Goal: Task Accomplishment & Management: Manage account settings

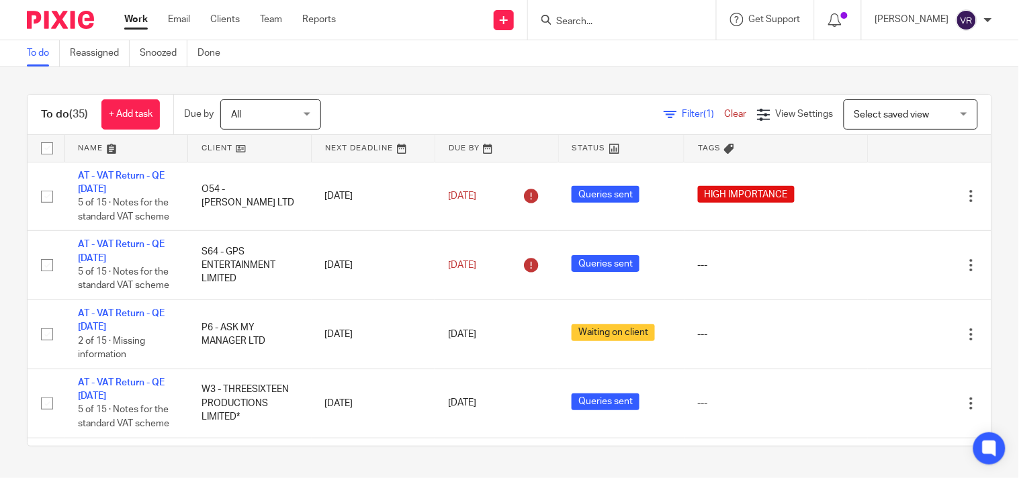
click at [467, 72] on div "To do (35) + Add task Due by All All Today Tomorrow This week Next week This mo…" at bounding box center [509, 270] width 1019 height 406
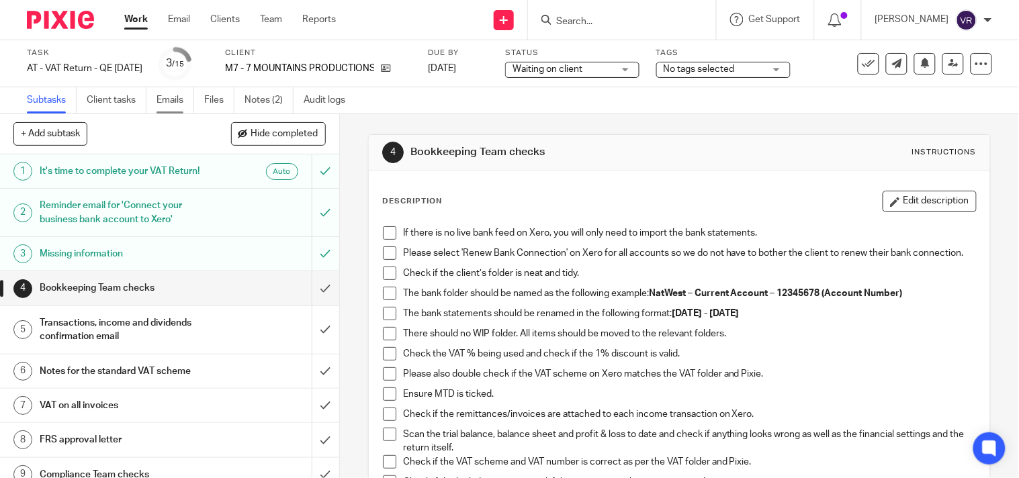
click at [171, 97] on link "Emails" at bounding box center [175, 100] width 38 height 26
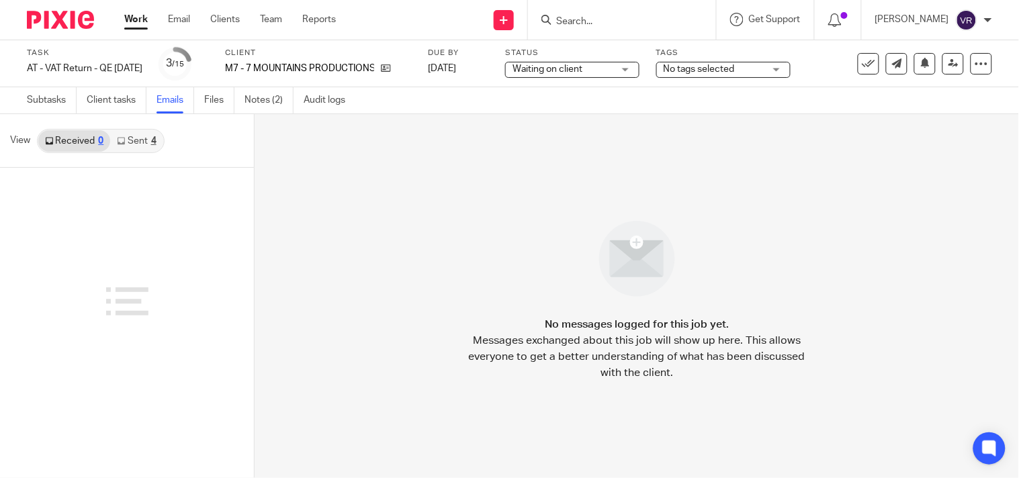
click at [138, 143] on link "Sent 4" at bounding box center [136, 140] width 52 height 21
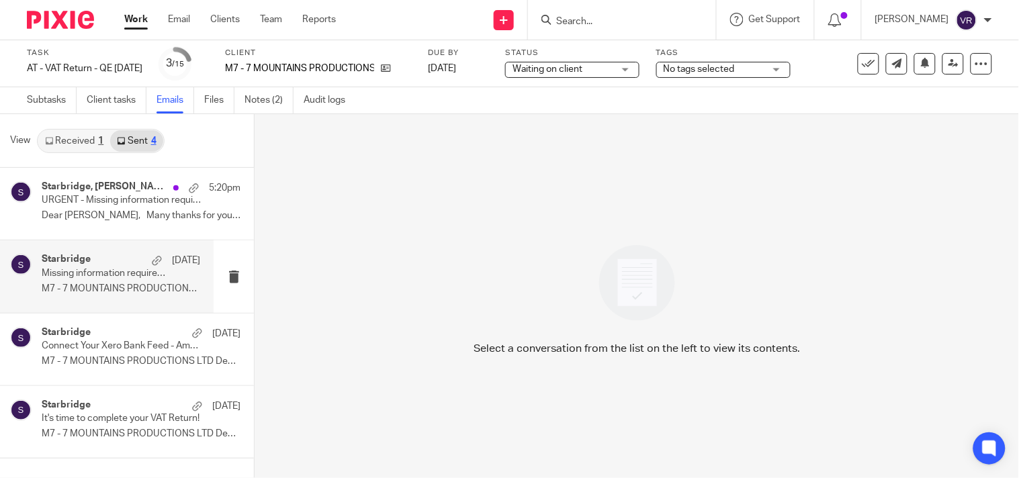
click at [128, 277] on p "Missing information required to complete your VAT Return" at bounding box center [105, 273] width 127 height 11
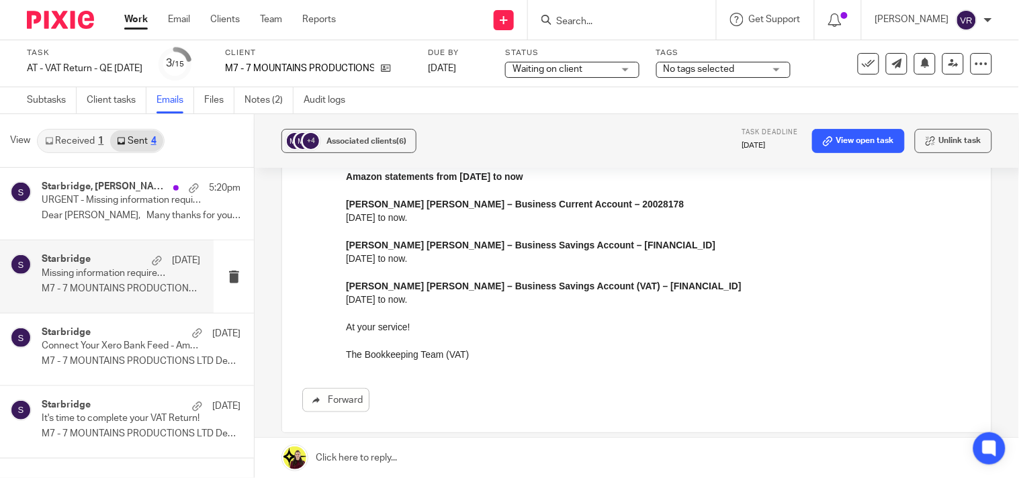
scroll to position [298, 0]
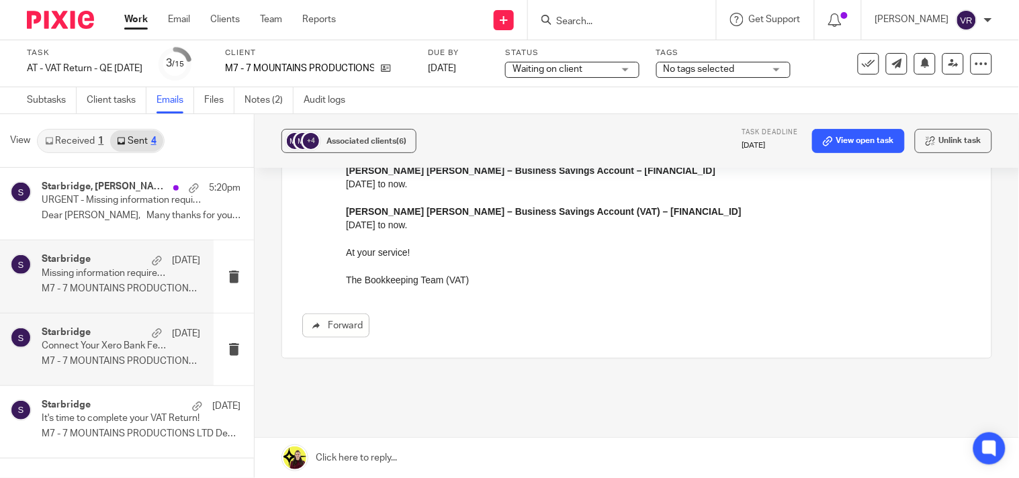
click at [117, 367] on p "M7 - 7 MOUNTAINS PRODUCTIONS LTD Dear Zack,..." at bounding box center [121, 361] width 158 height 11
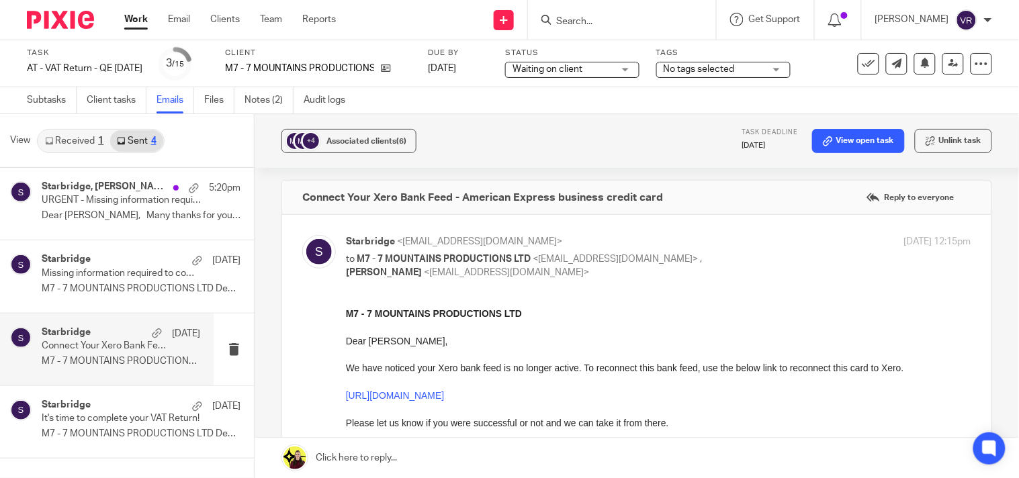
scroll to position [0, 0]
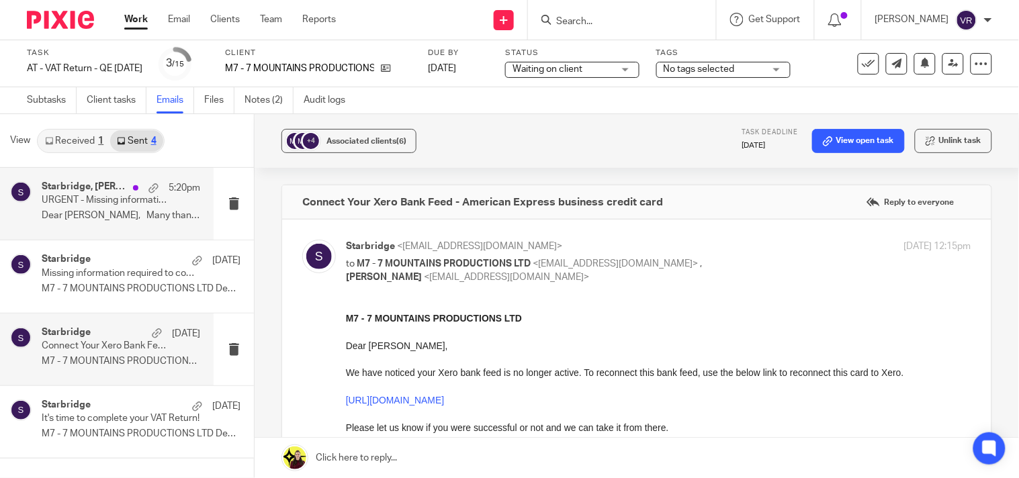
click at [92, 202] on p "URGENT - Missing information required to complete your VAT Return" at bounding box center [105, 200] width 127 height 11
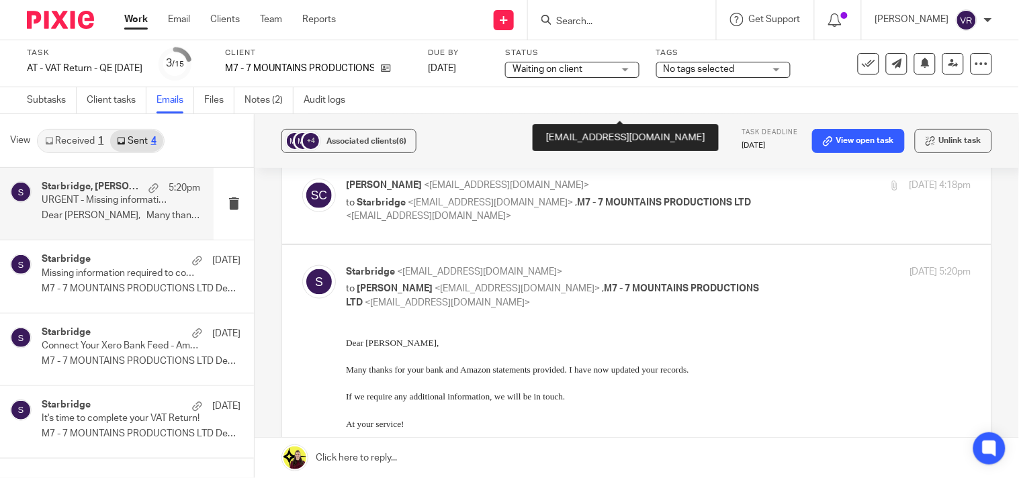
scroll to position [373, 0]
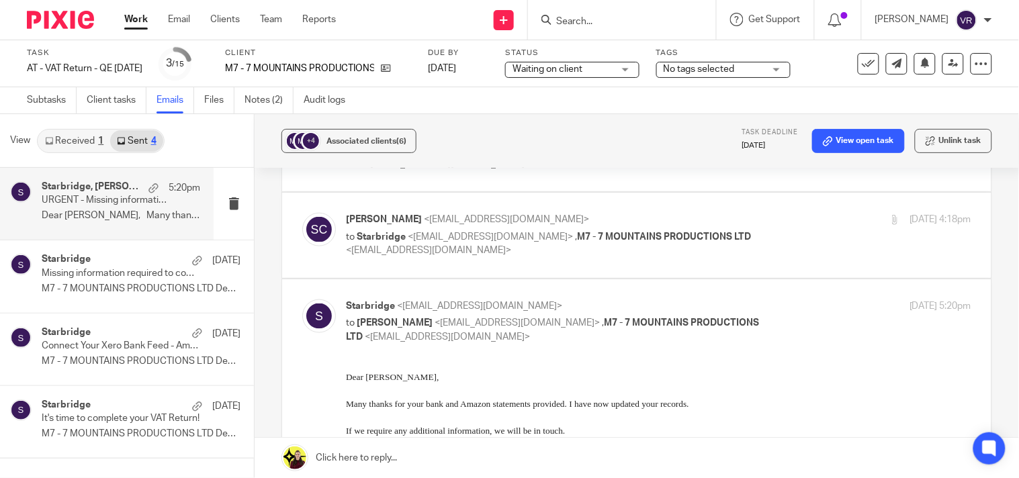
click at [75, 145] on link "Received 1" at bounding box center [74, 140] width 72 height 21
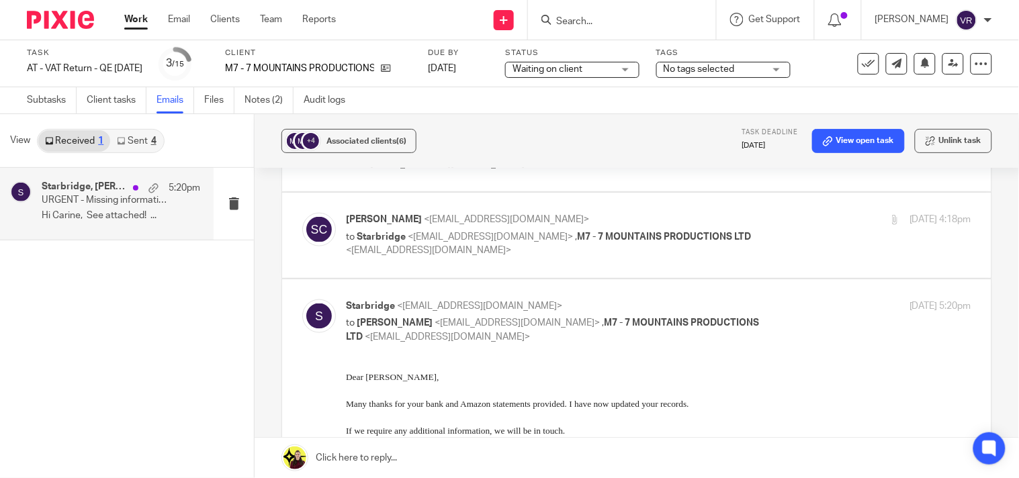
click at [98, 219] on p "Hi Carine, See attached! ..." at bounding box center [121, 215] width 158 height 11
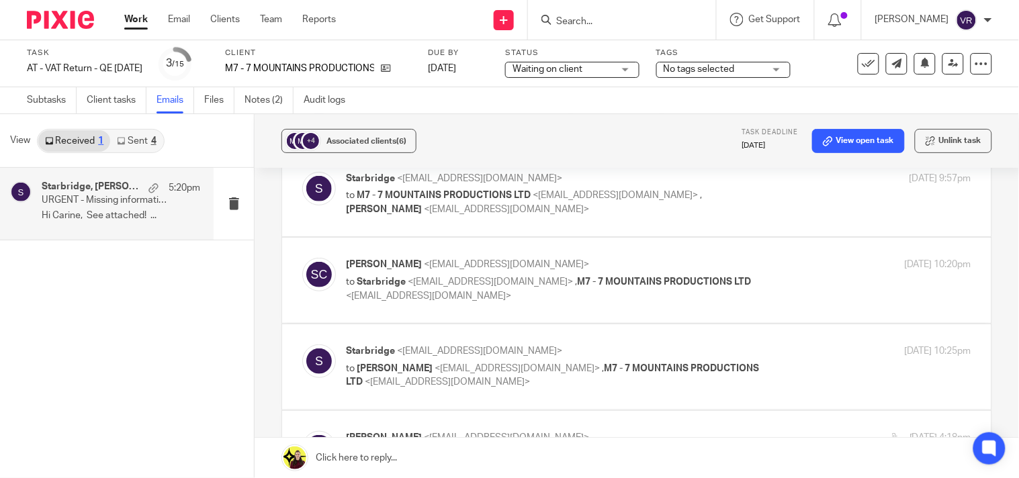
scroll to position [0, 0]
